Goal: Task Accomplishment & Management: Manage account settings

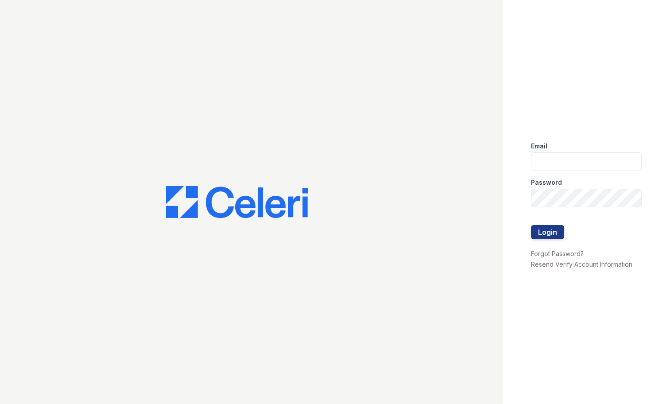
type input "[EMAIL_ADDRESS][DOMAIN_NAME]"
click at [557, 233] on button "Login" at bounding box center [547, 232] width 33 height 14
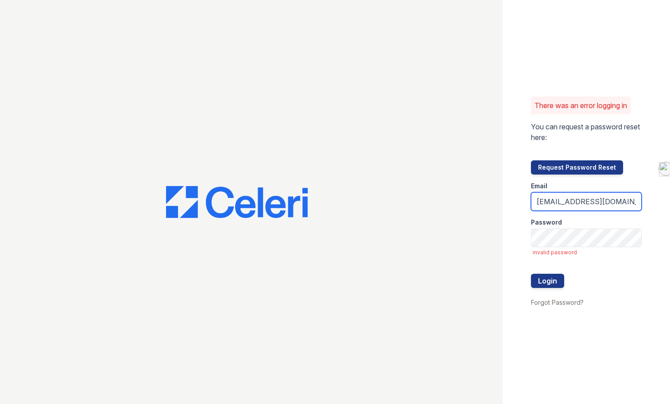
click at [582, 205] on input "[EMAIL_ADDRESS][DOMAIN_NAME]" at bounding box center [586, 201] width 111 height 19
type input "barharbor1@cafmanagement.com"
click at [554, 280] on button "Login" at bounding box center [547, 281] width 33 height 14
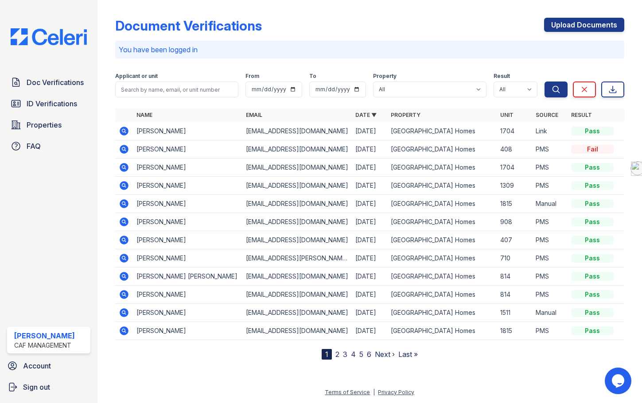
drag, startPoint x: 461, startPoint y: 21, endPoint x: 514, endPoint y: 3, distance: 56.1
click at [464, 20] on div "Document Verifications Upload Documents" at bounding box center [369, 29] width 509 height 23
